Goal: Transaction & Acquisition: Purchase product/service

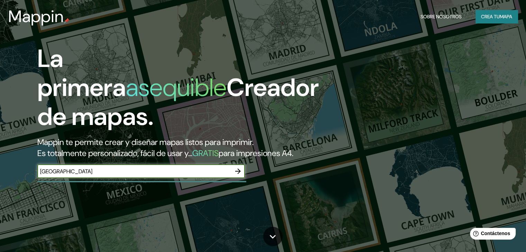
type input "[GEOGRAPHIC_DATA]"
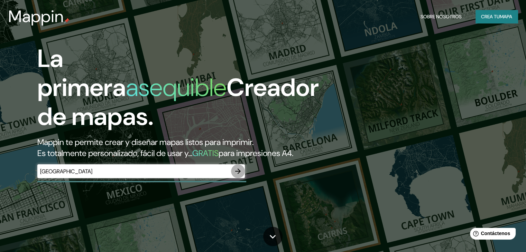
click at [235, 174] on icon "button" at bounding box center [238, 172] width 6 height 6
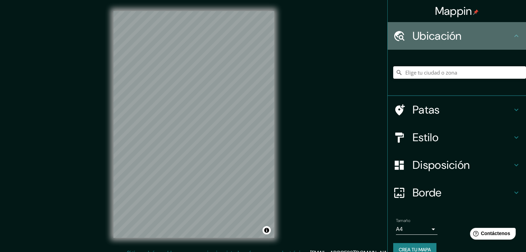
click at [502, 41] on h4 "Ubicación" at bounding box center [462, 36] width 100 height 14
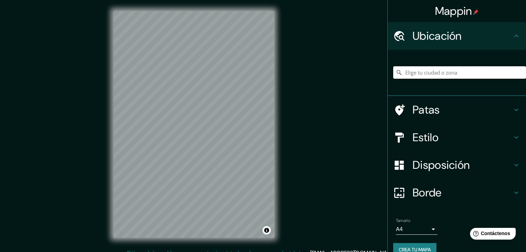
click at [425, 77] on input "Elige tu ciudad o zona" at bounding box center [459, 72] width 133 height 12
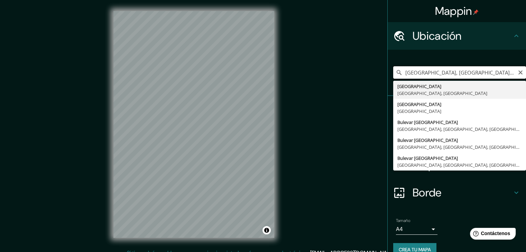
drag, startPoint x: 498, startPoint y: 76, endPoint x: 418, endPoint y: 78, distance: 80.2
click at [418, 78] on input "[GEOGRAPHIC_DATA], [GEOGRAPHIC_DATA], [GEOGRAPHIC_DATA]" at bounding box center [459, 72] width 133 height 12
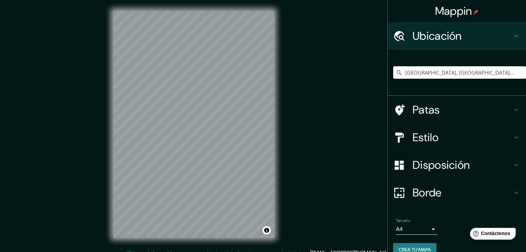
click at [435, 110] on h4 "Patas" at bounding box center [462, 110] width 100 height 14
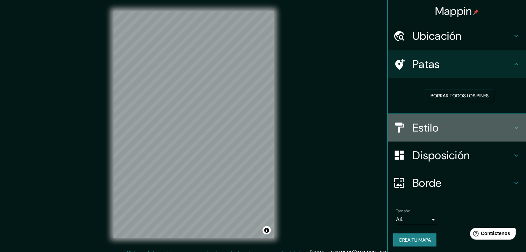
click at [412, 124] on font "Estilo" at bounding box center [425, 128] width 26 height 15
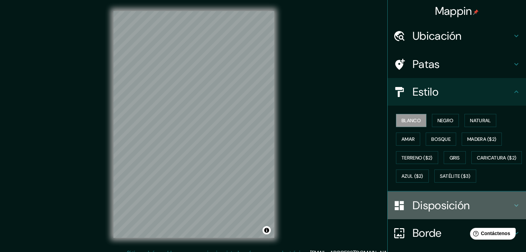
click at [418, 213] on font "Disposición" at bounding box center [440, 205] width 57 height 15
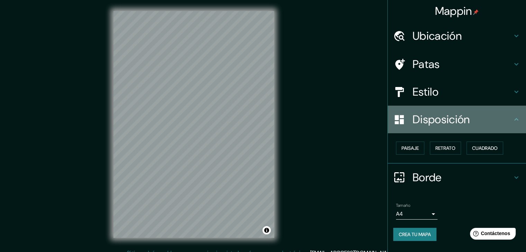
click at [469, 112] on font "Disposición" at bounding box center [440, 119] width 57 height 15
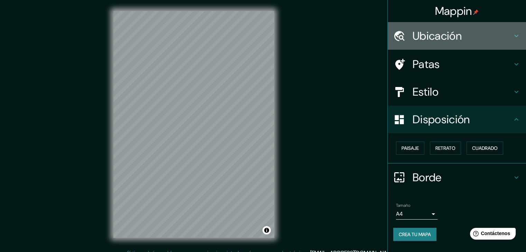
click at [477, 43] on div "Ubicación" at bounding box center [456, 36] width 138 height 28
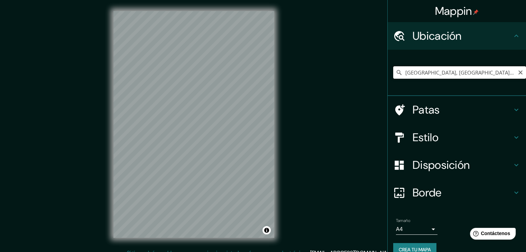
click at [467, 77] on input "[GEOGRAPHIC_DATA], [GEOGRAPHIC_DATA], [GEOGRAPHIC_DATA]" at bounding box center [459, 72] width 133 height 12
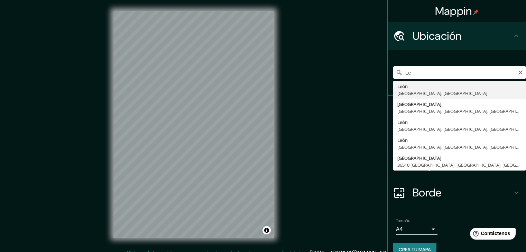
type input "L"
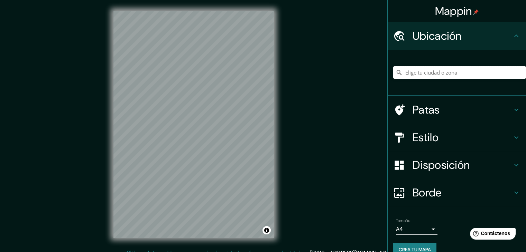
click at [409, 74] on input "Elige tu ciudad o zona" at bounding box center [459, 72] width 133 height 12
paste input "Blvd. [PERSON_NAME][STREET_ADDRESS][PERSON_NAME], Gto."
type input "[STREET_ADDRESS][PERSON_NAME]"
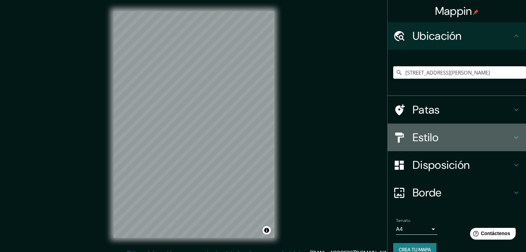
click at [415, 140] on font "Estilo" at bounding box center [425, 137] width 26 height 15
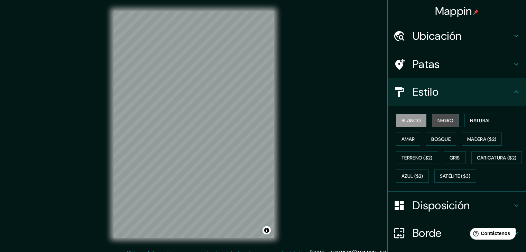
click at [446, 123] on font "Negro" at bounding box center [445, 120] width 16 height 6
click at [409, 141] on font "Amar" at bounding box center [407, 139] width 13 height 6
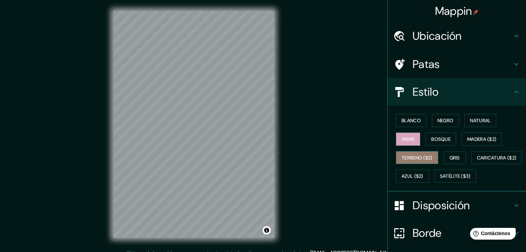
click at [407, 157] on font "Terreno ($2)" at bounding box center [416, 158] width 31 height 6
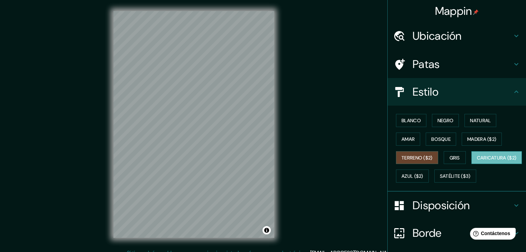
click at [476, 162] on font "Caricatura ($2)" at bounding box center [496, 157] width 40 height 9
click at [414, 152] on button "Terreno ($2)" at bounding box center [417, 157] width 42 height 13
click at [480, 145] on button "Madera ($2)" at bounding box center [481, 139] width 40 height 13
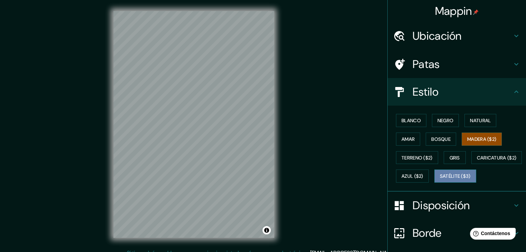
click at [439, 180] on font "Satélite ($3)" at bounding box center [454, 176] width 31 height 6
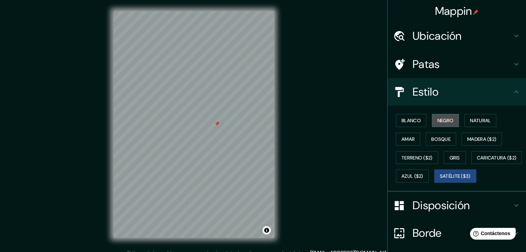
click at [448, 116] on font "Negro" at bounding box center [445, 120] width 16 height 9
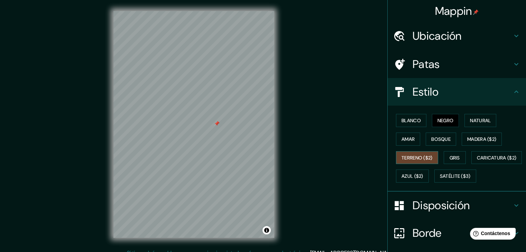
click at [423, 159] on font "Terreno ($2)" at bounding box center [416, 158] width 31 height 6
click at [471, 164] on button "Caricatura ($2)" at bounding box center [496, 157] width 51 height 13
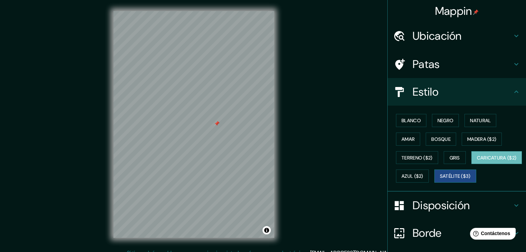
click at [439, 180] on font "Satélite ($3)" at bounding box center [454, 176] width 31 height 6
click at [417, 122] on button "Blanco" at bounding box center [411, 120] width 30 height 13
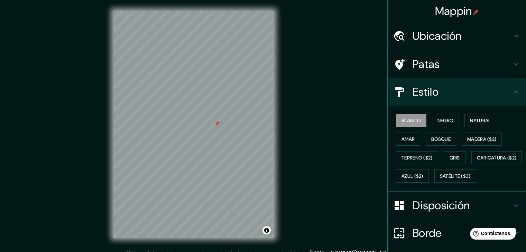
drag, startPoint x: 416, startPoint y: 122, endPoint x: 490, endPoint y: 112, distance: 74.2
click at [490, 112] on div "Blanco Negro Natural Amar Bosque Madera ($2) Terreno ($2) Gris Caricatura ($2) …" at bounding box center [459, 148] width 133 height 74
click at [475, 121] on font "Natural" at bounding box center [480, 120] width 21 height 6
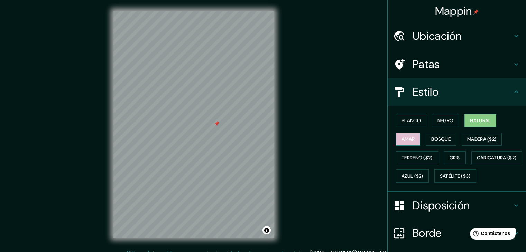
click at [410, 141] on button "Amar" at bounding box center [408, 139] width 24 height 13
click at [426, 137] on button "Bosque" at bounding box center [440, 139] width 30 height 13
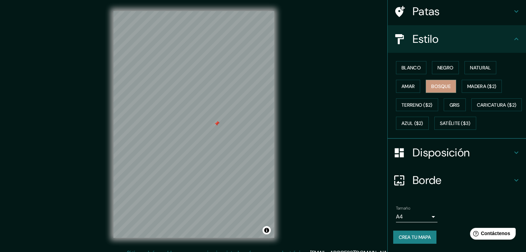
scroll to position [70, 0]
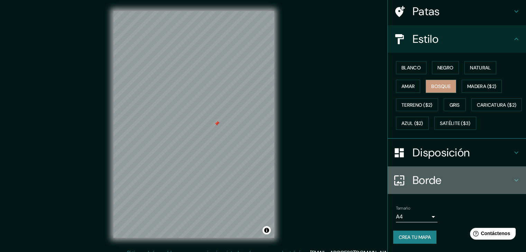
click at [464, 177] on h4 "Borde" at bounding box center [462, 180] width 100 height 14
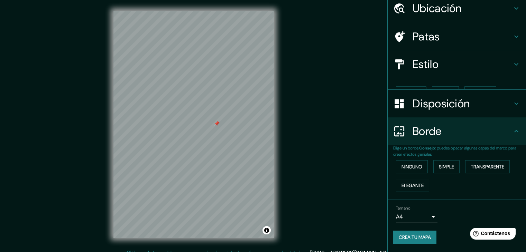
scroll to position [16, 0]
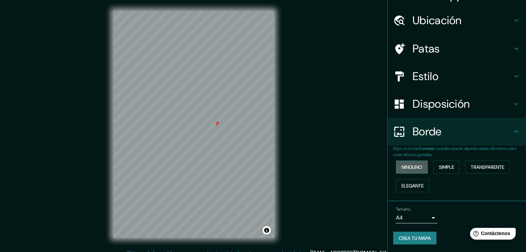
click at [418, 167] on button "Ninguno" at bounding box center [412, 167] width 32 height 13
click at [442, 168] on font "Simple" at bounding box center [445, 167] width 15 height 6
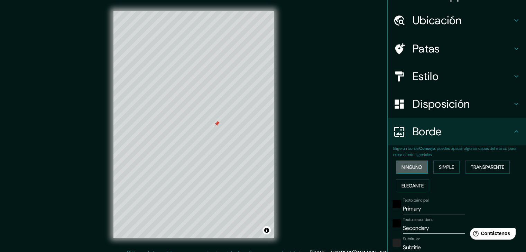
click at [411, 171] on button "Ninguno" at bounding box center [412, 167] width 32 height 13
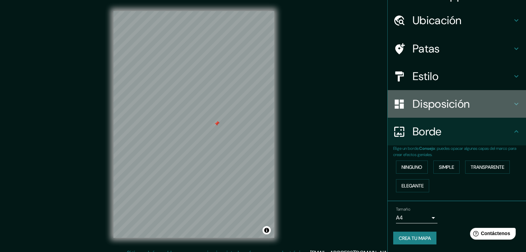
click at [455, 110] on font "Disposición" at bounding box center [440, 104] width 57 height 15
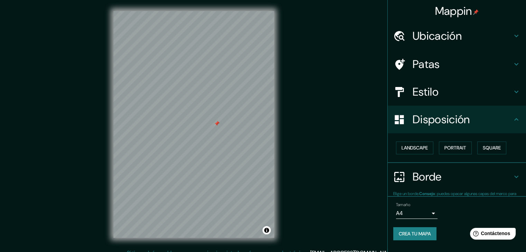
scroll to position [0, 0]
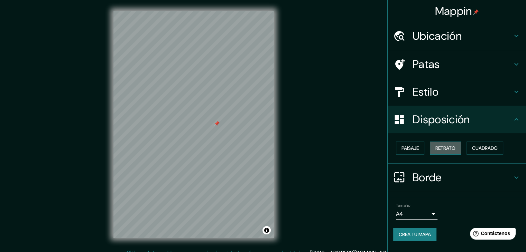
click at [444, 146] on font "Retrato" at bounding box center [445, 148] width 20 height 6
click at [418, 148] on font "Paisaje" at bounding box center [409, 148] width 17 height 6
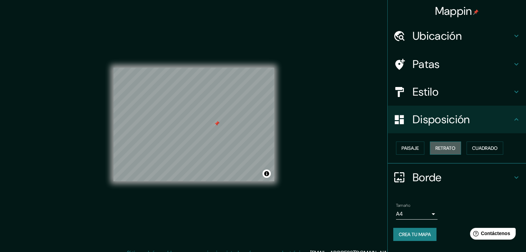
click at [455, 148] on font "Retrato" at bounding box center [445, 148] width 20 height 6
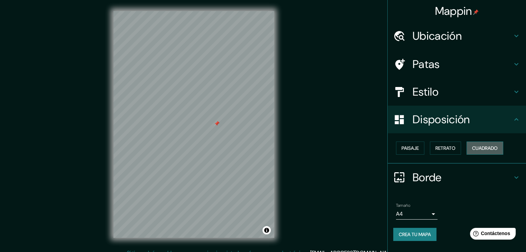
click at [491, 148] on font "Cuadrado" at bounding box center [485, 148] width 26 height 6
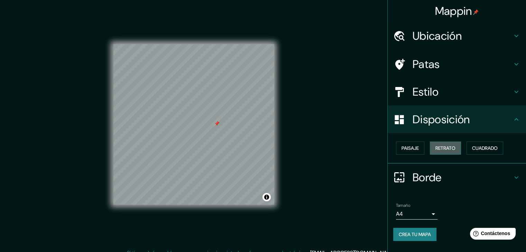
click at [437, 151] on font "Retrato" at bounding box center [445, 148] width 20 height 6
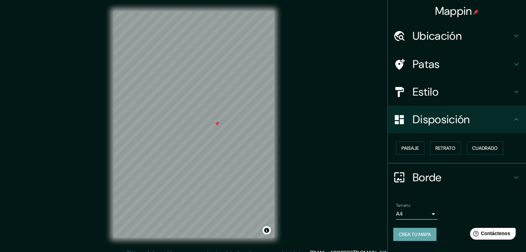
click at [410, 235] on font "Crea tu mapa" at bounding box center [414, 234] width 32 height 6
click at [428, 235] on font "Crea tu mapa" at bounding box center [414, 234] width 32 height 6
click at [337, 119] on div "Mappin [GEOGRAPHIC_DATA][STREET_ADDRESS][PERSON_NAME], [GEOGRAPHIC_DATA], [GEOG…" at bounding box center [263, 130] width 526 height 260
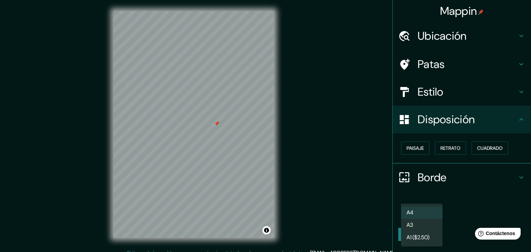
click at [433, 212] on body "Mappin [GEOGRAPHIC_DATA][STREET_ADDRESS][PERSON_NAME], [GEOGRAPHIC_DATA], [GEOG…" at bounding box center [265, 126] width 531 height 252
click at [424, 219] on li "A4" at bounding box center [421, 213] width 41 height 13
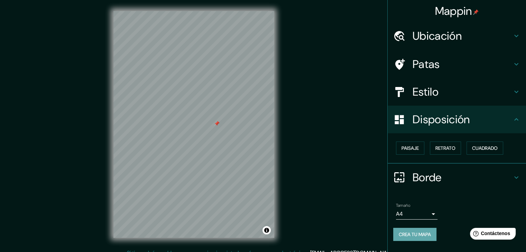
click at [421, 231] on font "Crea tu mapa" at bounding box center [414, 234] width 32 height 6
click at [493, 86] on h4 "Estilo" at bounding box center [462, 92] width 100 height 14
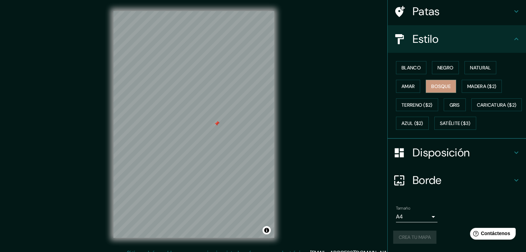
scroll to position [70, 0]
click at [265, 232] on button "Activar o desactivar atribución" at bounding box center [266, 230] width 8 height 8
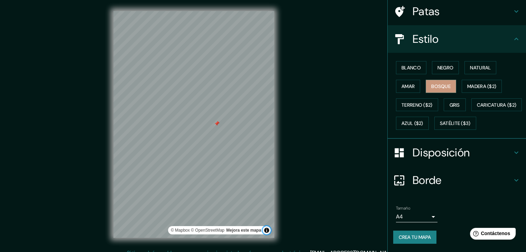
click at [265, 232] on button "Activar o desactivar atribución" at bounding box center [266, 230] width 8 height 8
click at [265, 233] on button "Activar o desactivar atribución" at bounding box center [266, 230] width 8 height 8
click at [245, 231] on font "Mejora este mapa" at bounding box center [243, 230] width 35 height 5
click at [267, 229] on button "Activar o desactivar atribución" at bounding box center [266, 230] width 8 height 8
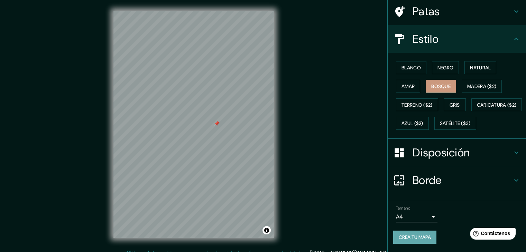
click at [417, 239] on font "Crea tu mapa" at bounding box center [414, 237] width 32 height 6
